Goal: Information Seeking & Learning: Learn about a topic

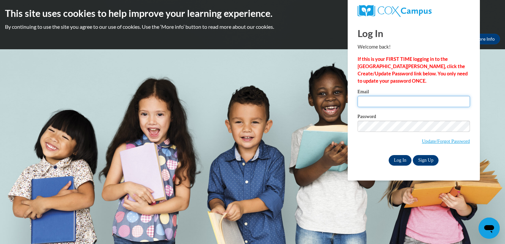
type input "jodiherrera0509@gmail.com"
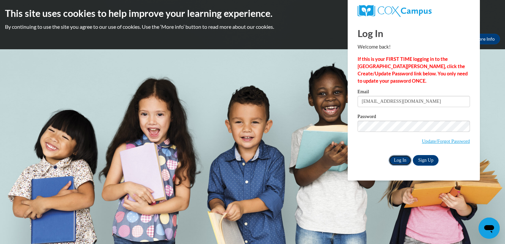
click at [400, 162] on input "Log In" at bounding box center [400, 160] width 23 height 11
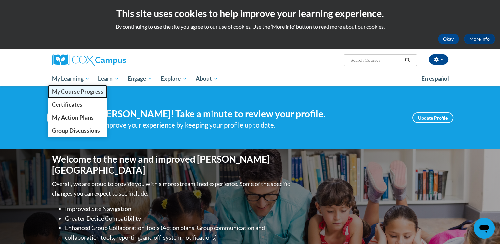
click at [76, 91] on span "My Course Progress" at bounding box center [78, 91] width 52 height 7
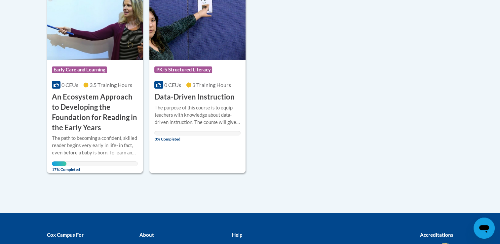
scroll to position [185, 0]
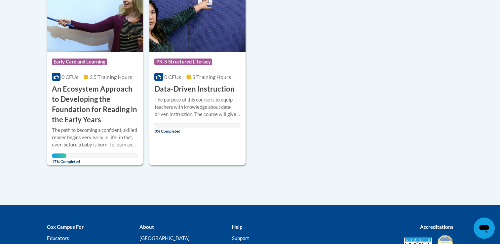
click at [97, 42] on img at bounding box center [95, 17] width 96 height 67
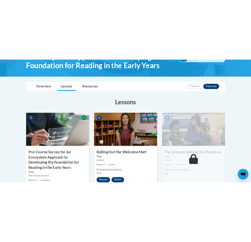
scroll to position [149, 0]
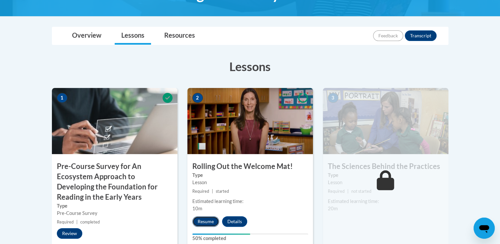
click at [203, 221] on button "Resume" at bounding box center [205, 221] width 27 height 11
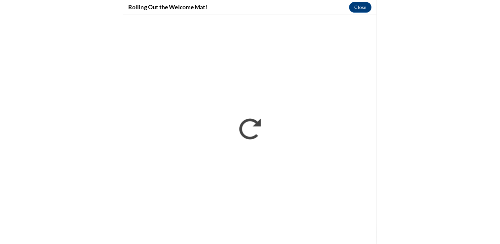
scroll to position [0, 0]
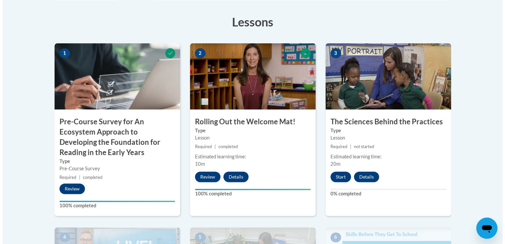
scroll to position [198, 0]
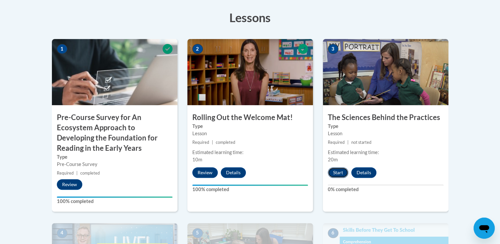
click at [335, 173] on button "Start" at bounding box center [338, 172] width 20 height 11
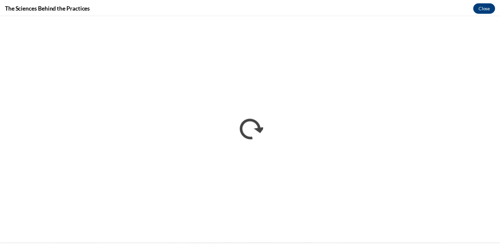
scroll to position [0, 0]
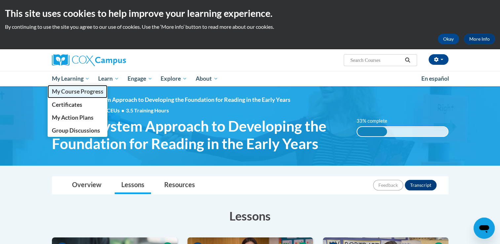
click at [64, 88] on span "My Course Progress" at bounding box center [78, 91] width 52 height 7
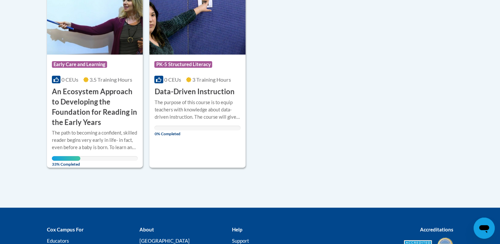
scroll to position [185, 0]
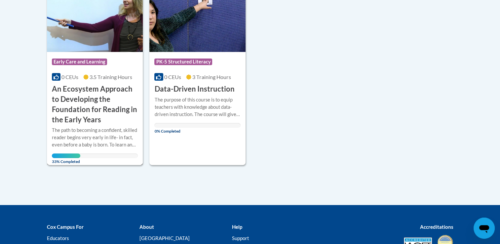
click at [92, 39] on img at bounding box center [95, 17] width 96 height 67
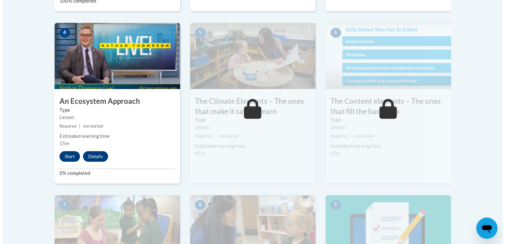
scroll to position [387, 0]
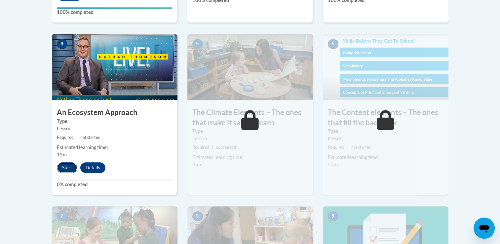
click at [65, 168] on button "Start" at bounding box center [67, 167] width 20 height 11
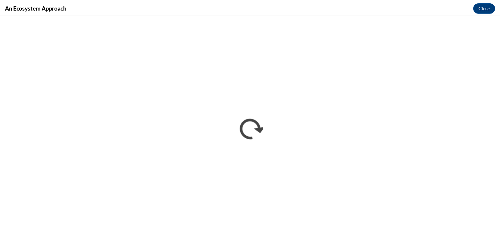
scroll to position [0, 0]
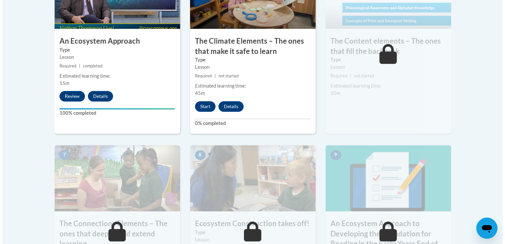
scroll to position [453, 0]
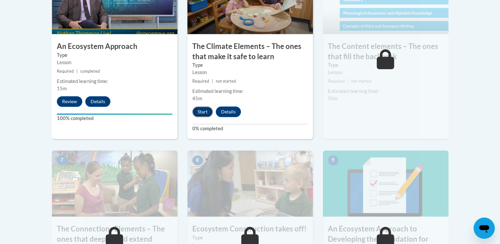
click at [204, 109] on button "Start" at bounding box center [202, 111] width 20 height 11
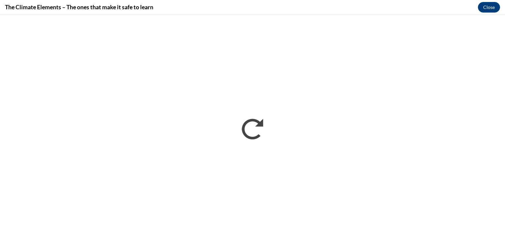
scroll to position [0, 0]
